Goal: Task Accomplishment & Management: Use online tool/utility

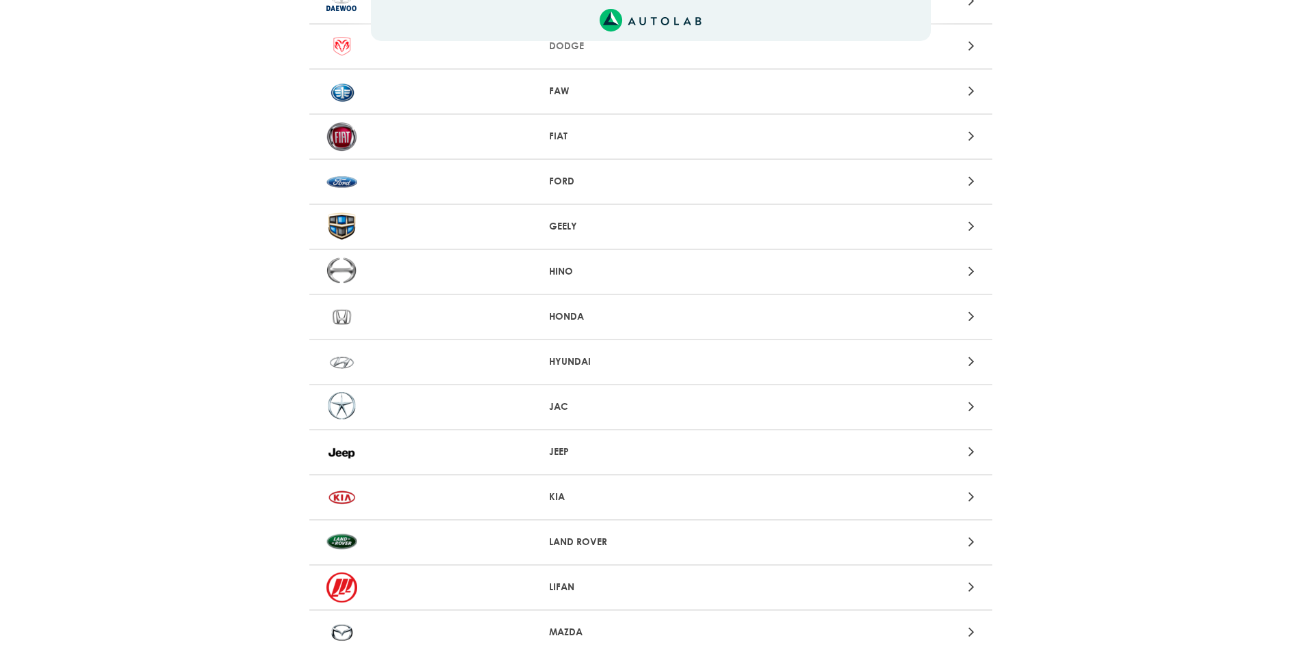
scroll to position [819, 0]
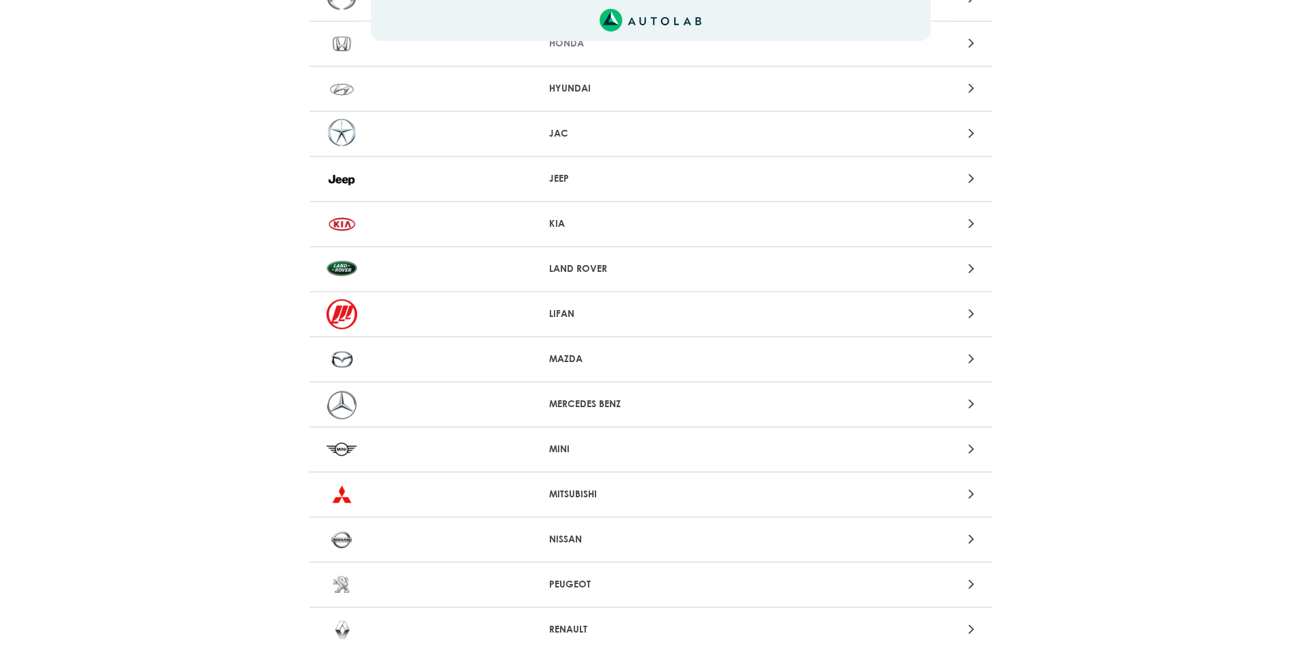
click at [973, 537] on icon at bounding box center [971, 539] width 6 height 18
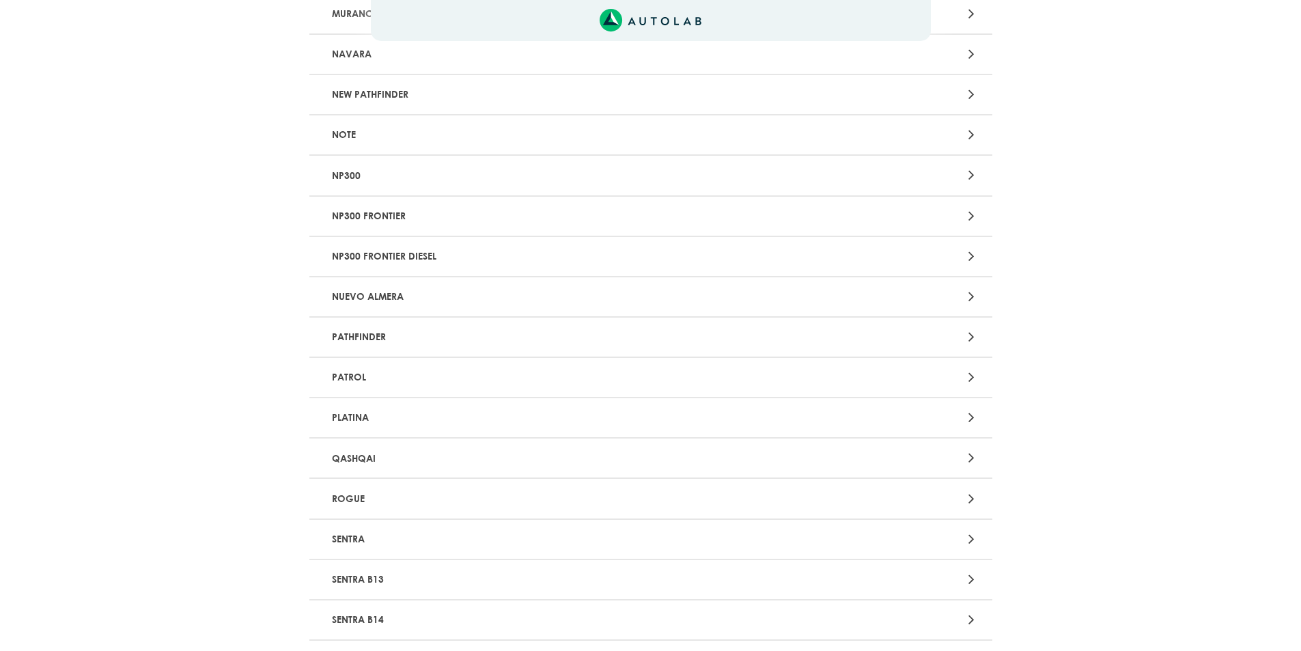
scroll to position [819, 0]
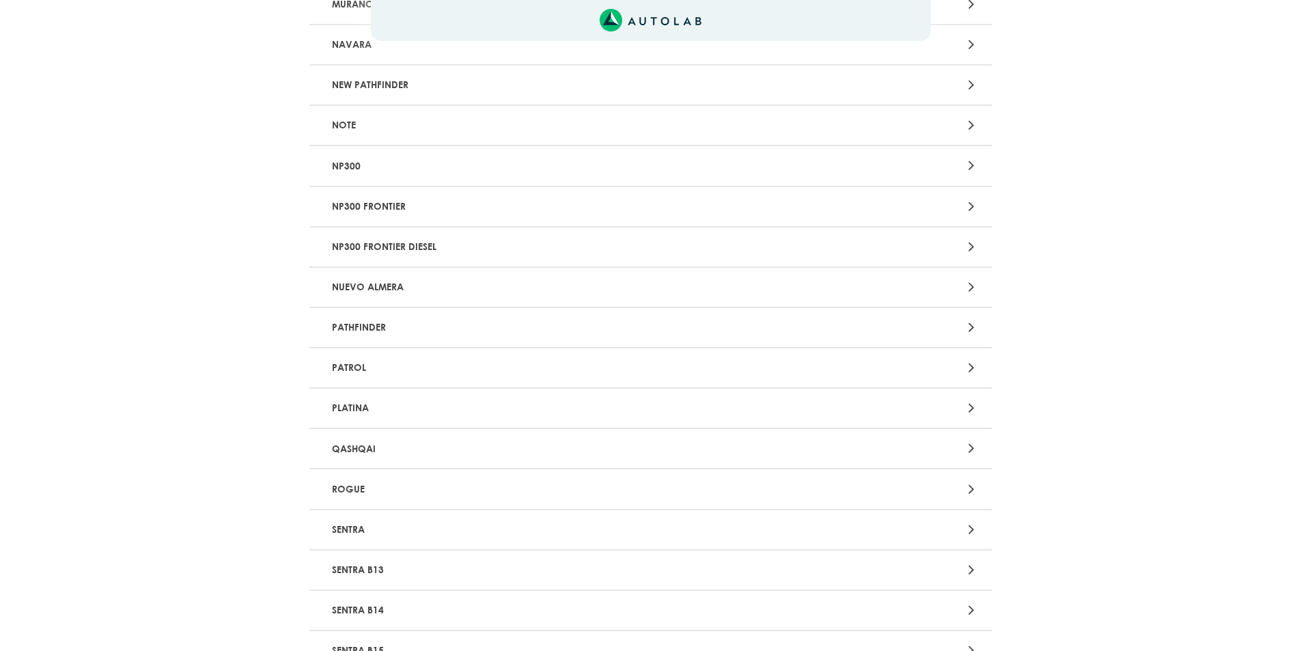
click at [972, 526] on icon at bounding box center [971, 529] width 6 height 18
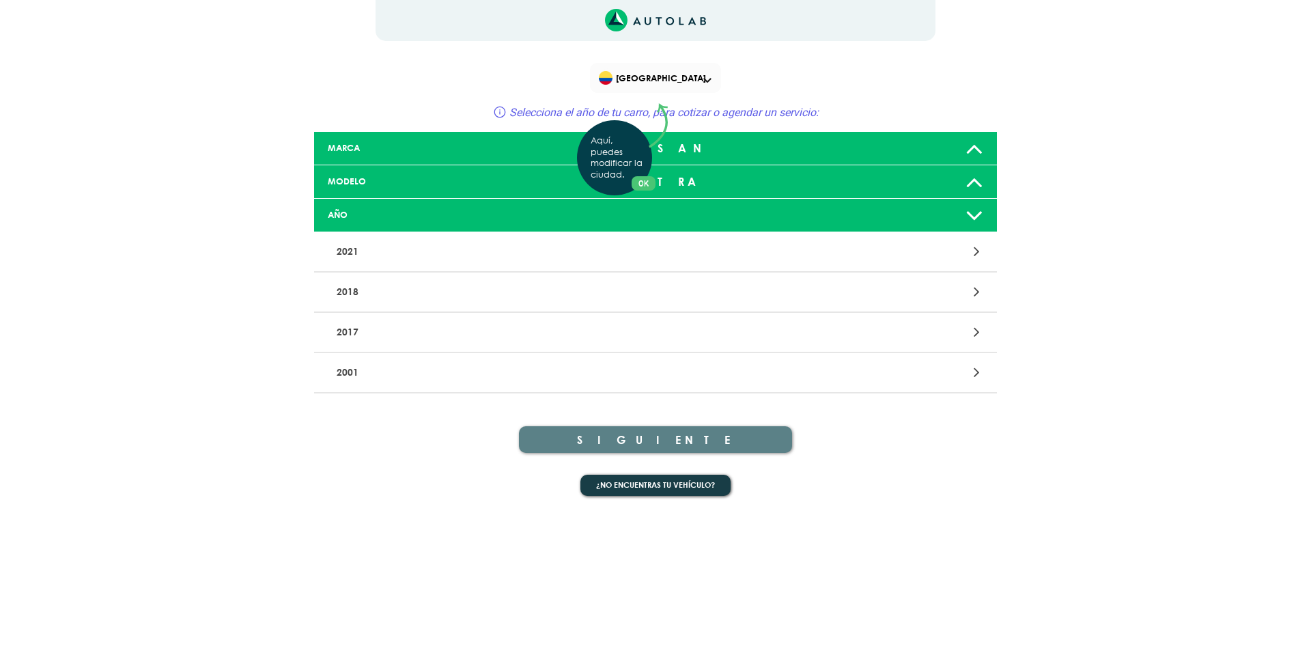
click at [974, 374] on div "Aquí, puedes modificar la ciudad. OK .aex,.bex{fill:none!important;stroke:#50c4…" at bounding box center [655, 325] width 1311 height 651
click at [978, 374] on icon at bounding box center [977, 372] width 6 height 18
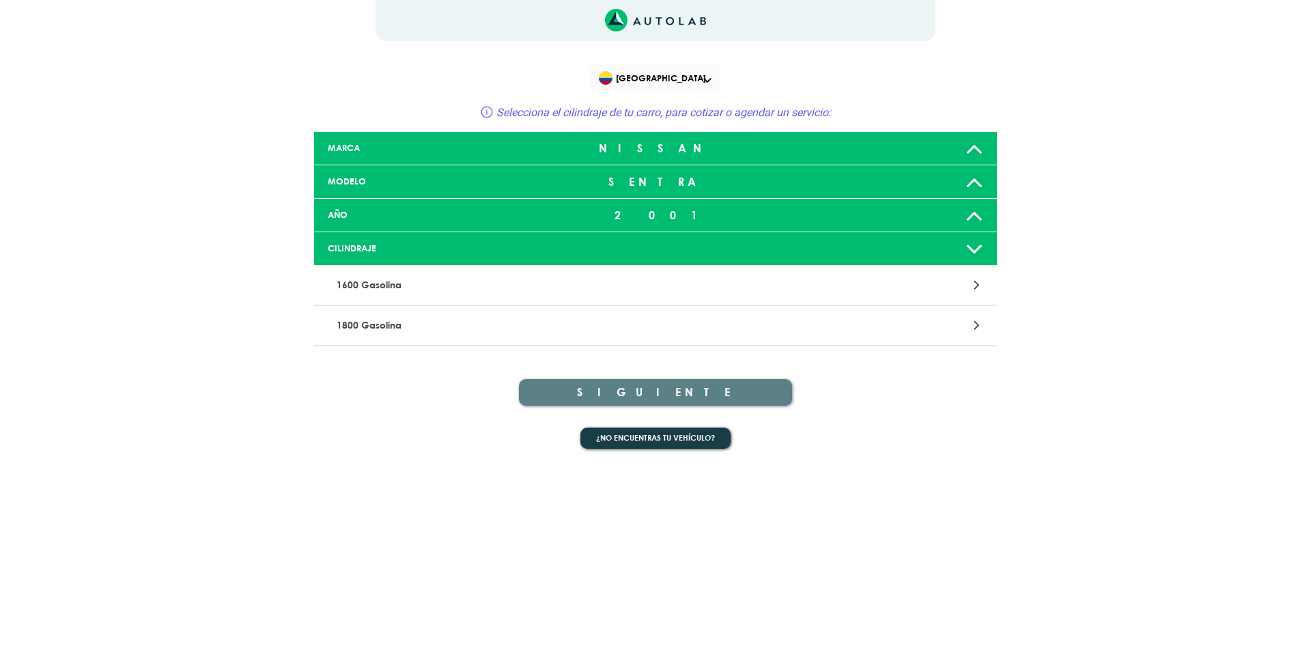
click at [971, 214] on icon at bounding box center [975, 214] width 18 height 27
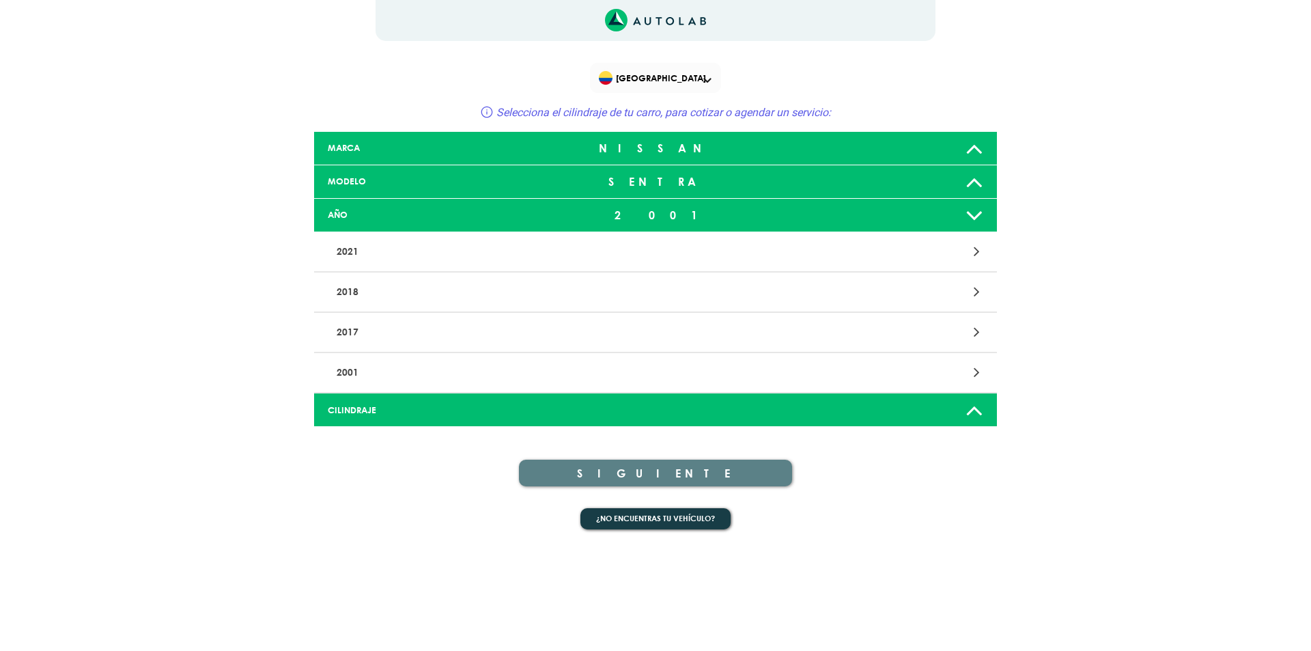
click at [341, 371] on p "2001" at bounding box center [543, 372] width 425 height 25
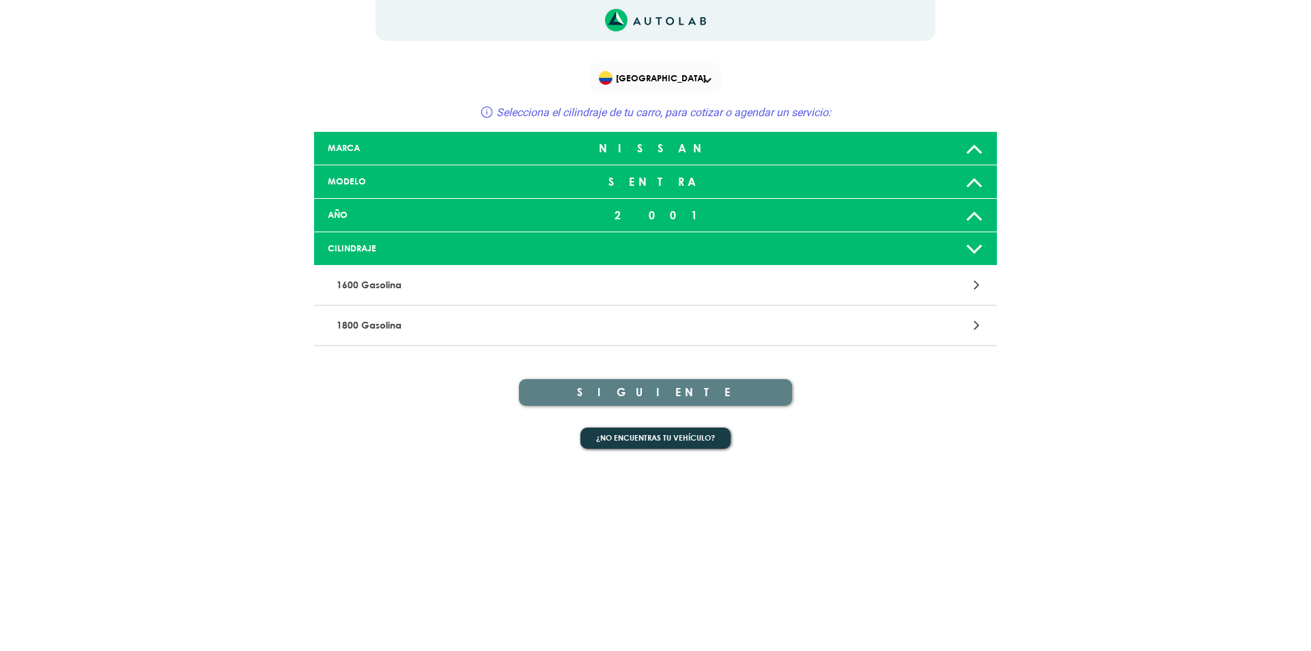
click at [972, 216] on icon at bounding box center [975, 214] width 18 height 27
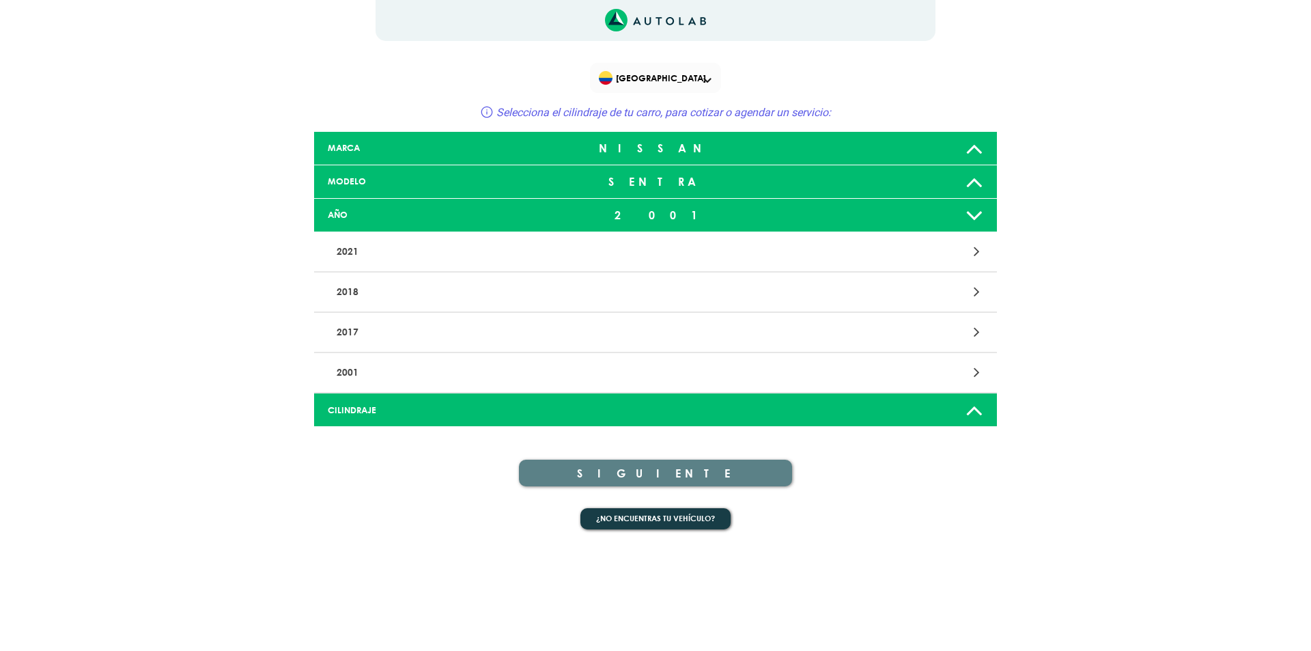
click at [484, 342] on p "2017" at bounding box center [543, 332] width 425 height 25
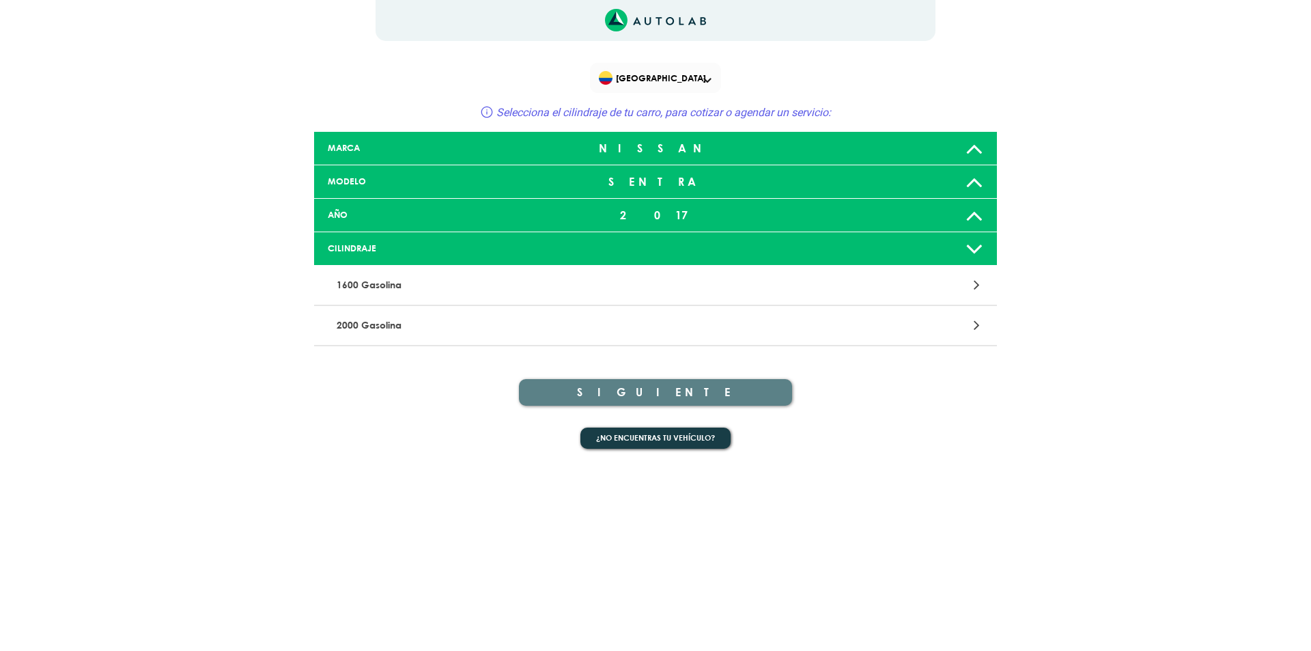
click at [976, 219] on icon at bounding box center [975, 214] width 18 height 27
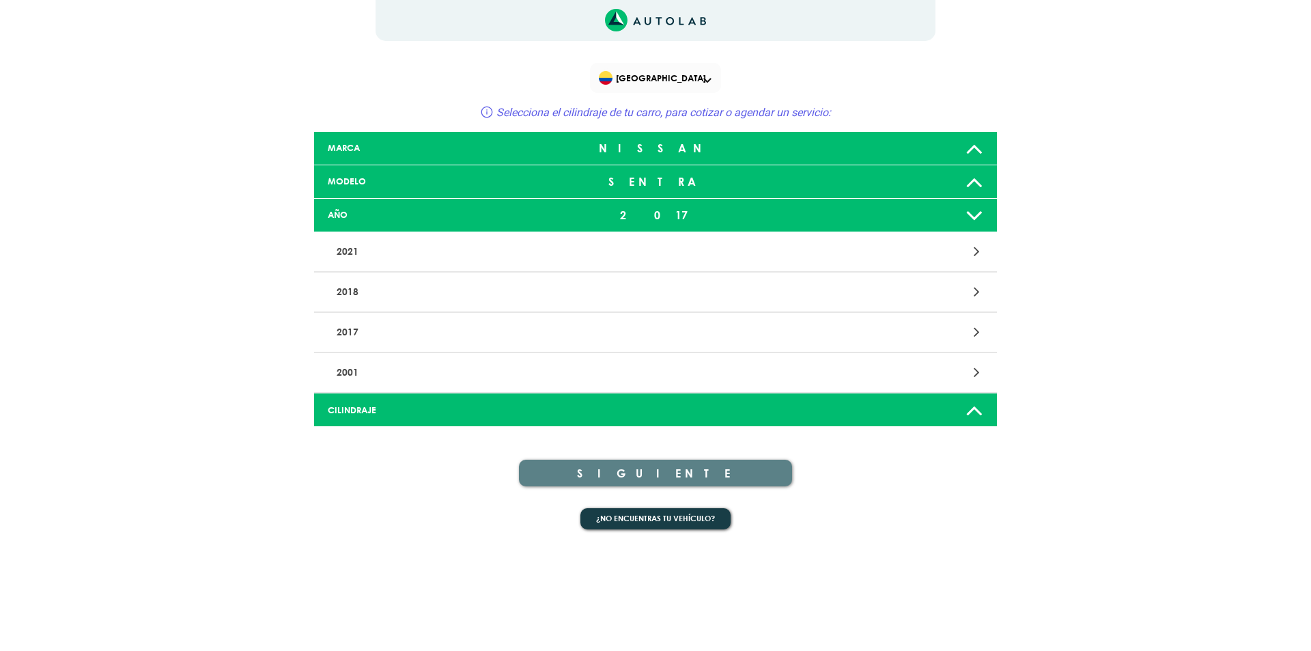
click at [185, 269] on div "× ¡Reserva tranquilo! Sin datos de tarjeta ni pagos Aquí puedes ver tus servici…" at bounding box center [655, 273] width 1311 height 546
click at [408, 406] on div "CILINDRAJE" at bounding box center [430, 410] width 225 height 13
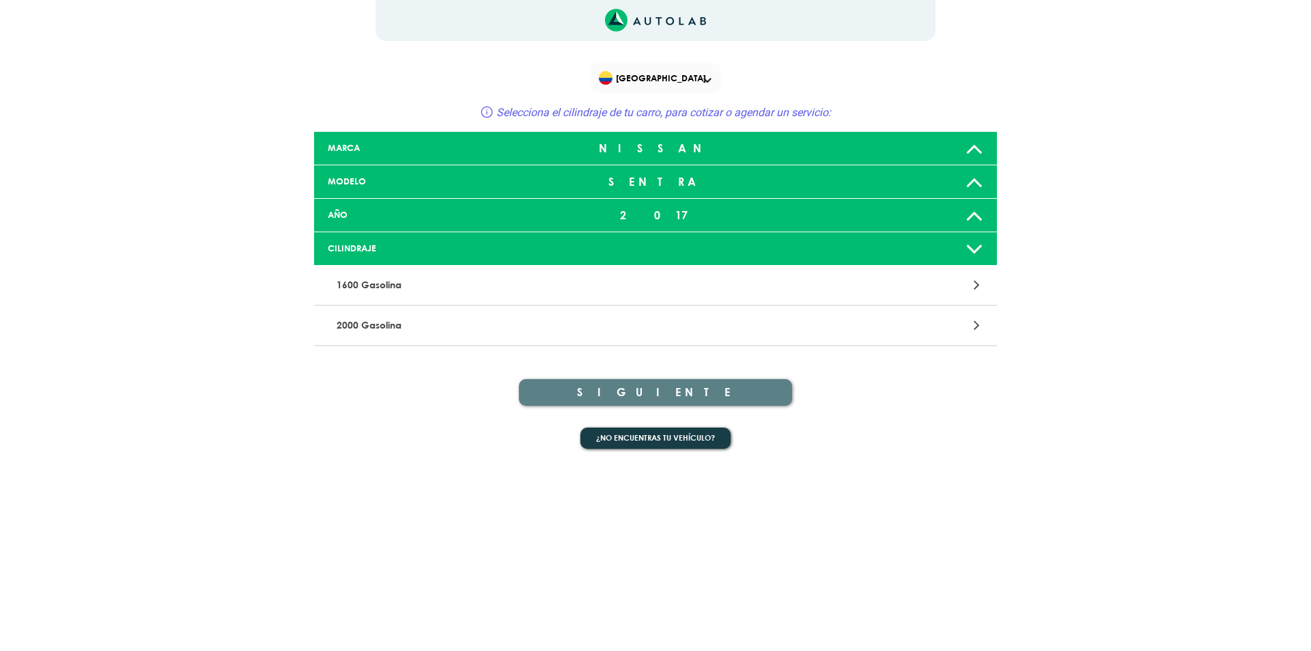
click at [358, 284] on p "1600 Gasolina" at bounding box center [543, 284] width 425 height 25
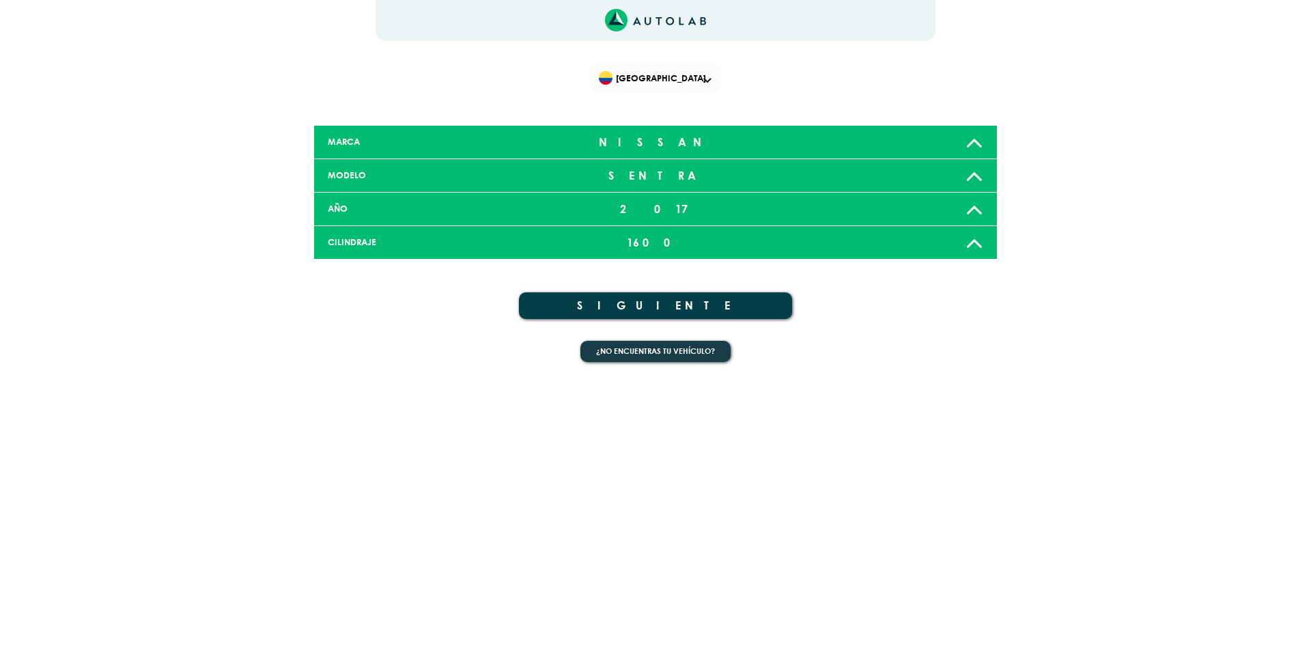
click at [681, 307] on button "SIGUIENTE" at bounding box center [655, 305] width 273 height 27
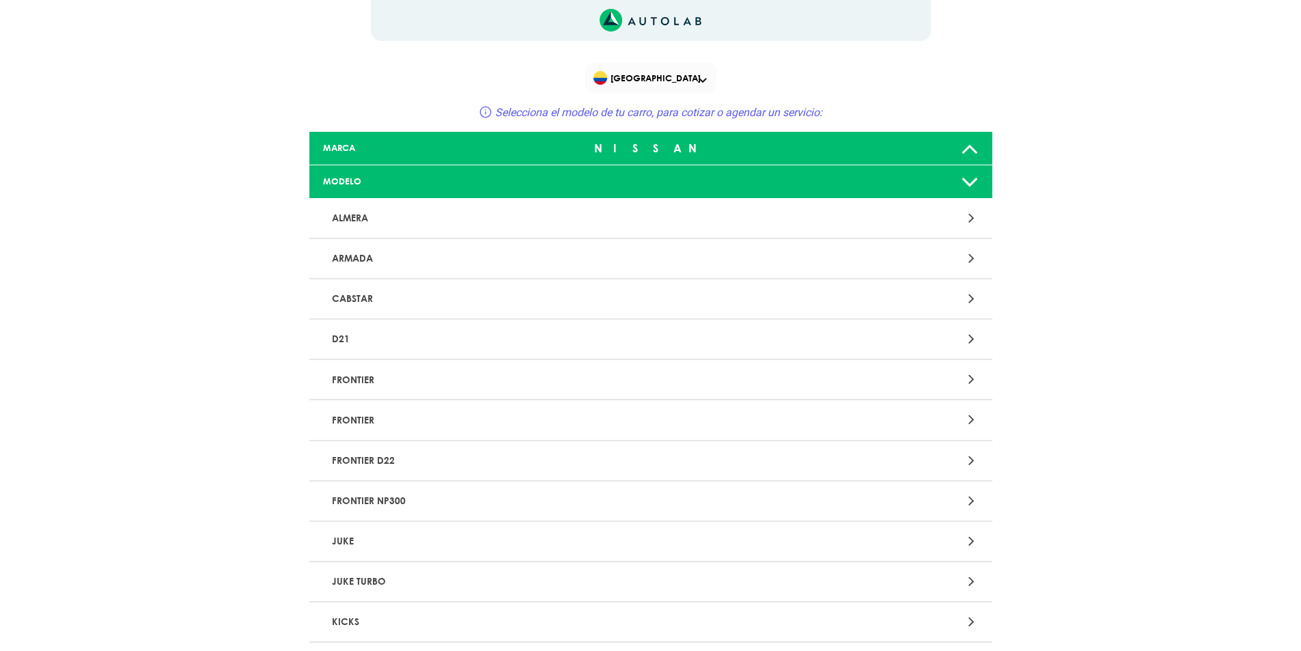
scroll to position [819, 0]
